Goal: Answer question/provide support

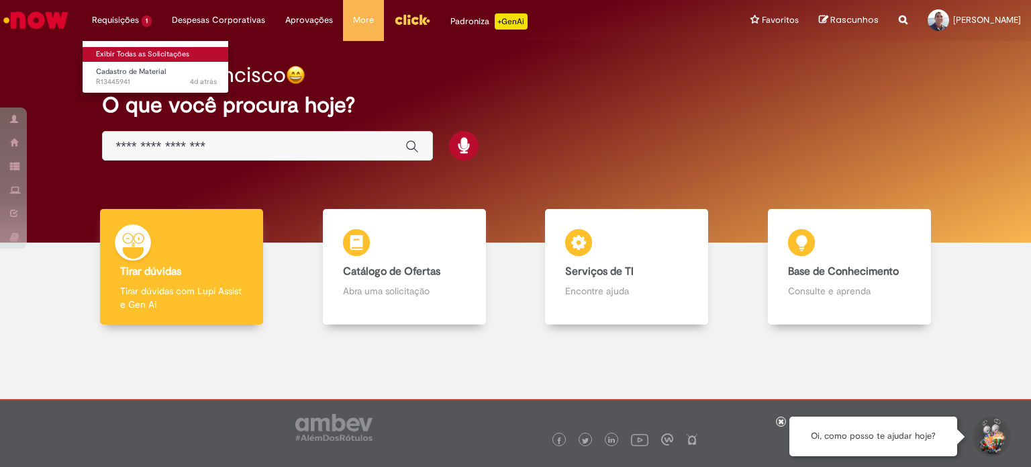
click at [121, 50] on link "Exibir Todas as Solicitações" at bounding box center [157, 54] width 148 height 15
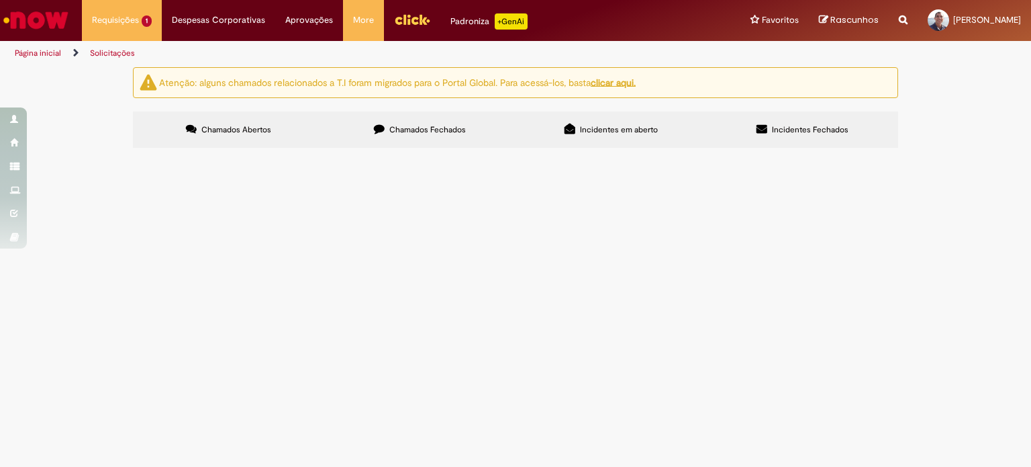
click at [0, 0] on span "Solicito a alteração mapeada acima. Passamos a produzir esse produto recentemen…" at bounding box center [0, 0] width 0 height 0
click at [0, 0] on span "Em Validação" at bounding box center [0, 0] width 0 height 0
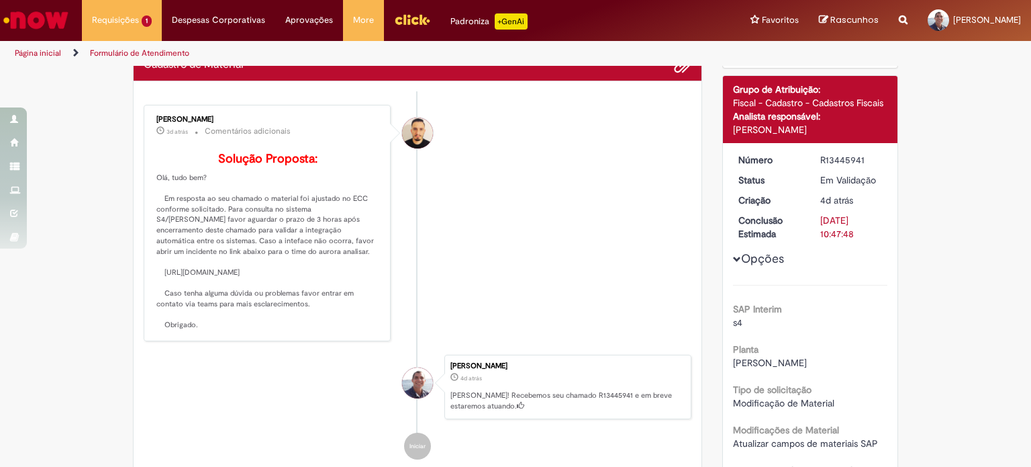
scroll to position [134, 0]
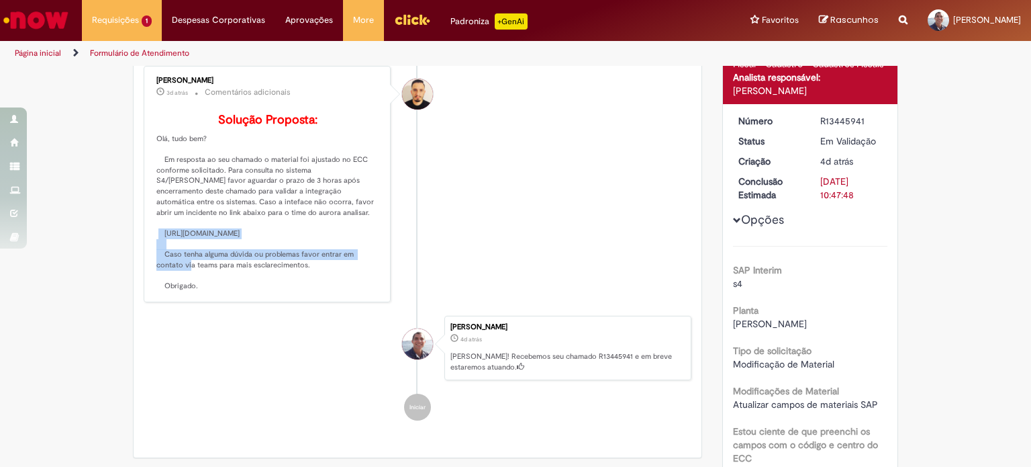
drag, startPoint x: 156, startPoint y: 251, endPoint x: 358, endPoint y: 264, distance: 202.5
click at [358, 264] on p "Solução Proposta: Olá, tudo bem? Em resposta ao seu chamado o material foi ajus…" at bounding box center [268, 202] width 224 height 178
copy p "[URL][DOMAIN_NAME]"
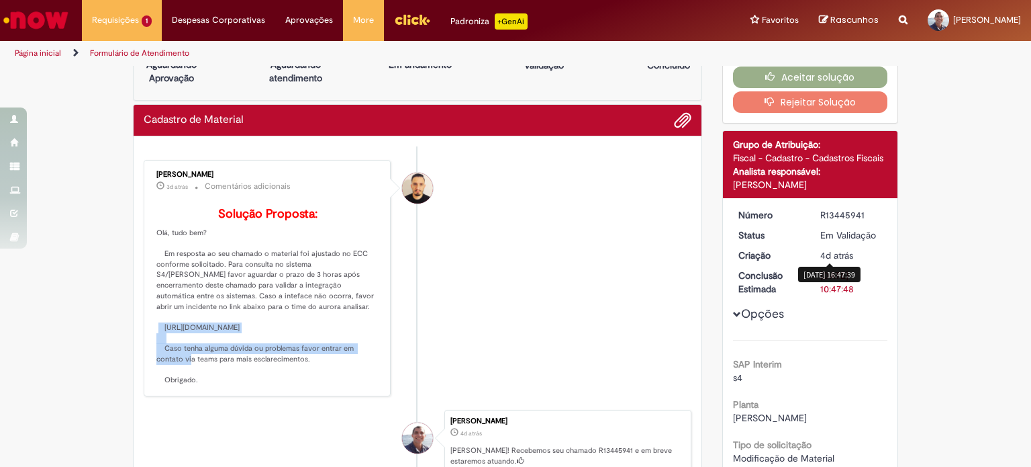
scroll to position [0, 0]
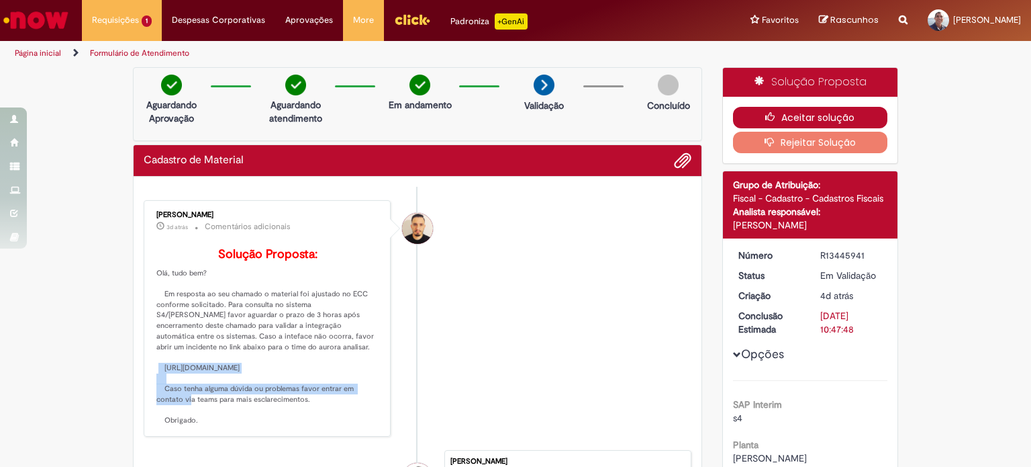
click at [818, 113] on button "Aceitar solução" at bounding box center [810, 117] width 155 height 21
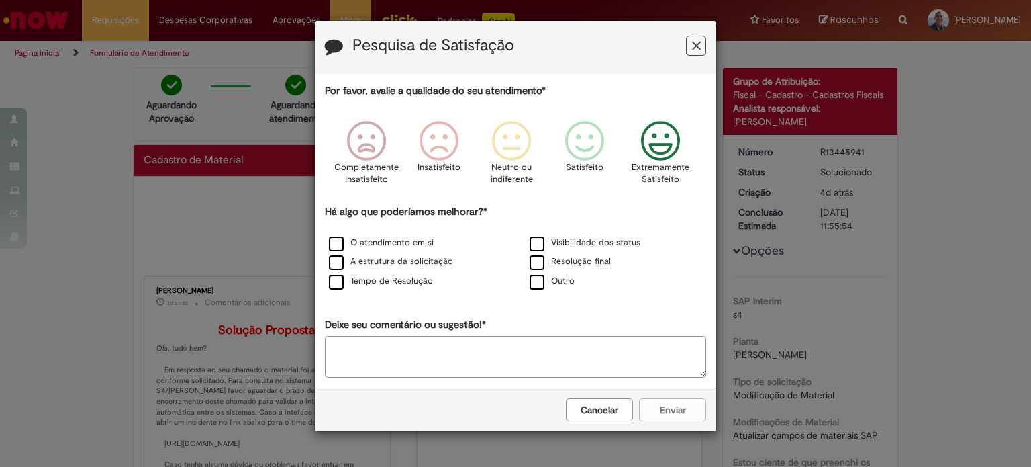
click at [662, 149] on icon "Feedback" at bounding box center [661, 141] width 50 height 40
click at [339, 241] on label "O atendimento em si" at bounding box center [381, 242] width 105 height 13
click at [336, 262] on label "A estrutura da solicitação" at bounding box center [391, 261] width 124 height 13
drag, startPoint x: 336, startPoint y: 280, endPoint x: 411, endPoint y: 265, distance: 76.6
click at [336, 281] on label "Tempo de Resolução" at bounding box center [381, 281] width 104 height 13
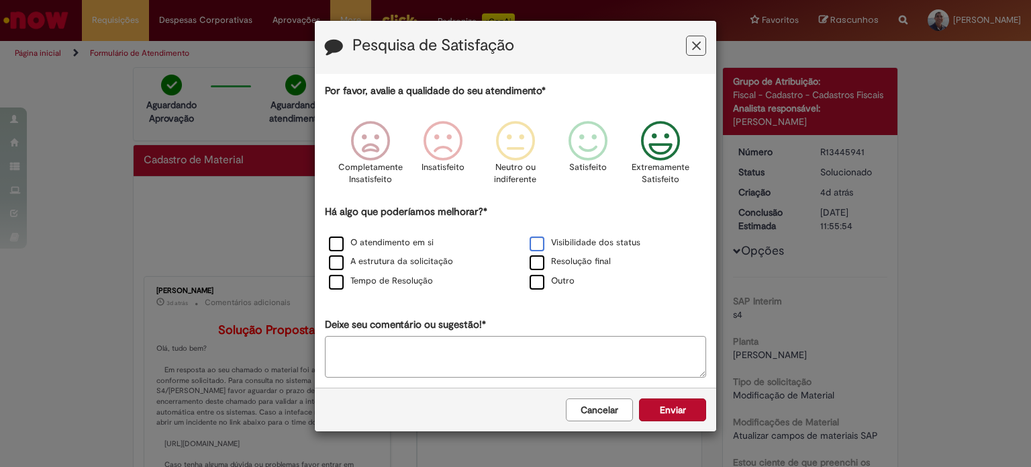
click at [537, 239] on label "Visibilidade dos status" at bounding box center [585, 242] width 111 height 13
click at [532, 263] on label "Resolução final" at bounding box center [570, 261] width 81 height 13
click at [671, 413] on button "Enviar" at bounding box center [672, 409] width 67 height 23
